Goal: Find specific fact: Find specific fact

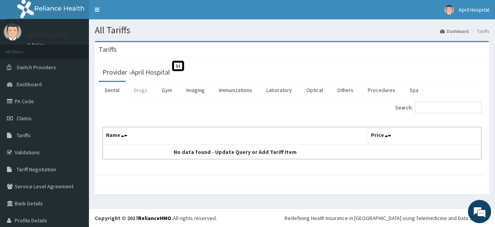
click at [140, 93] on link "Drugs" at bounding box center [141, 90] width 26 height 16
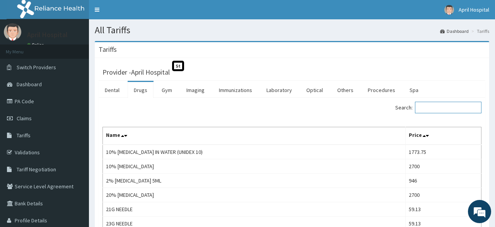
click at [440, 111] on input "Search:" at bounding box center [448, 108] width 66 height 12
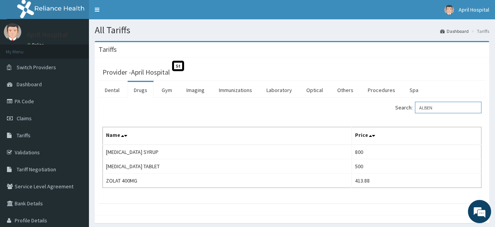
drag, startPoint x: 449, startPoint y: 111, endPoint x: 396, endPoint y: 113, distance: 53.0
click at [415, 113] on input "ALBEN" at bounding box center [448, 108] width 66 height 12
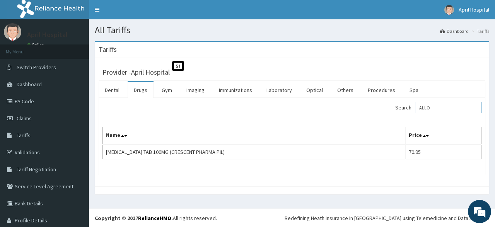
drag, startPoint x: 461, startPoint y: 110, endPoint x: 379, endPoint y: 120, distance: 82.2
click at [415, 113] on input "ALLO" at bounding box center [448, 108] width 66 height 12
click at [445, 109] on input "AMINO" at bounding box center [448, 108] width 66 height 12
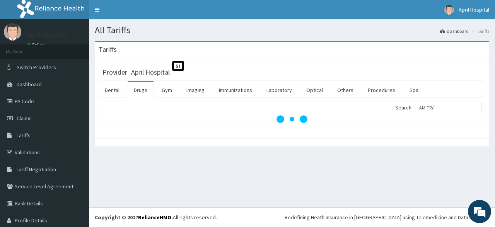
click at [394, 126] on div "Search: AMITRY" at bounding box center [292, 112] width 387 height 29
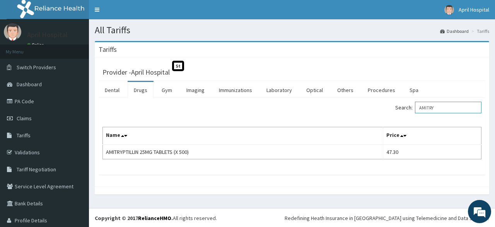
click at [440, 112] on input "AMITRY" at bounding box center [448, 108] width 66 height 12
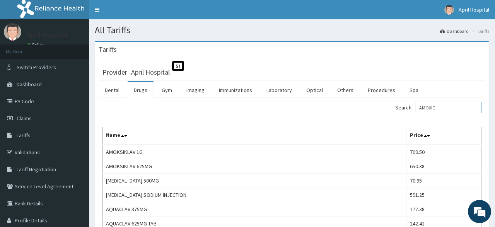
click at [447, 107] on input "AMOXIC" at bounding box center [448, 108] width 66 height 12
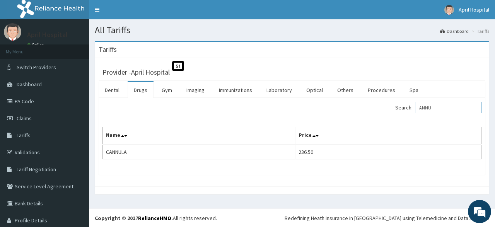
click at [439, 109] on input "ANNU" at bounding box center [448, 108] width 66 height 12
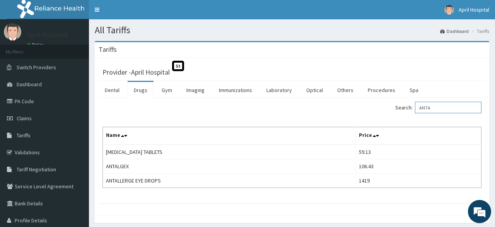
drag, startPoint x: 448, startPoint y: 109, endPoint x: 381, endPoint y: 110, distance: 66.9
click at [415, 110] on input "ANTA" at bounding box center [448, 108] width 66 height 12
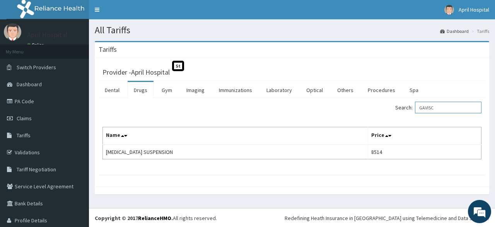
drag, startPoint x: 448, startPoint y: 104, endPoint x: 382, endPoint y: 109, distance: 66.2
click at [415, 109] on input "GAVISC" at bounding box center [448, 108] width 66 height 12
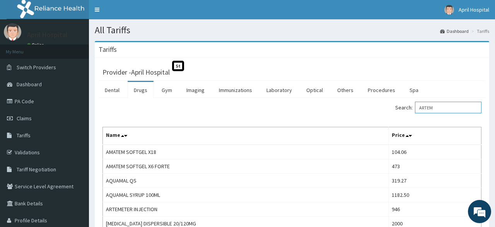
click at [445, 111] on input "ARTEM" at bounding box center [448, 108] width 66 height 12
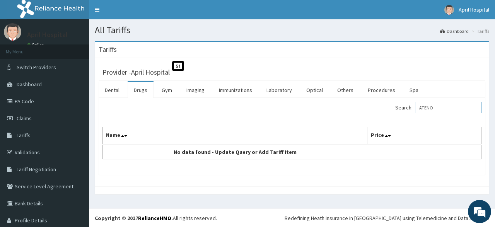
click at [460, 109] on input "ATENO" at bounding box center [448, 108] width 66 height 12
click at [459, 102] on input "ATOVAS" at bounding box center [448, 108] width 66 height 12
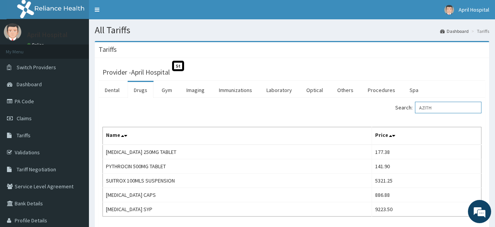
type input "AZITH"
